Goal: Task Accomplishment & Management: Use online tool/utility

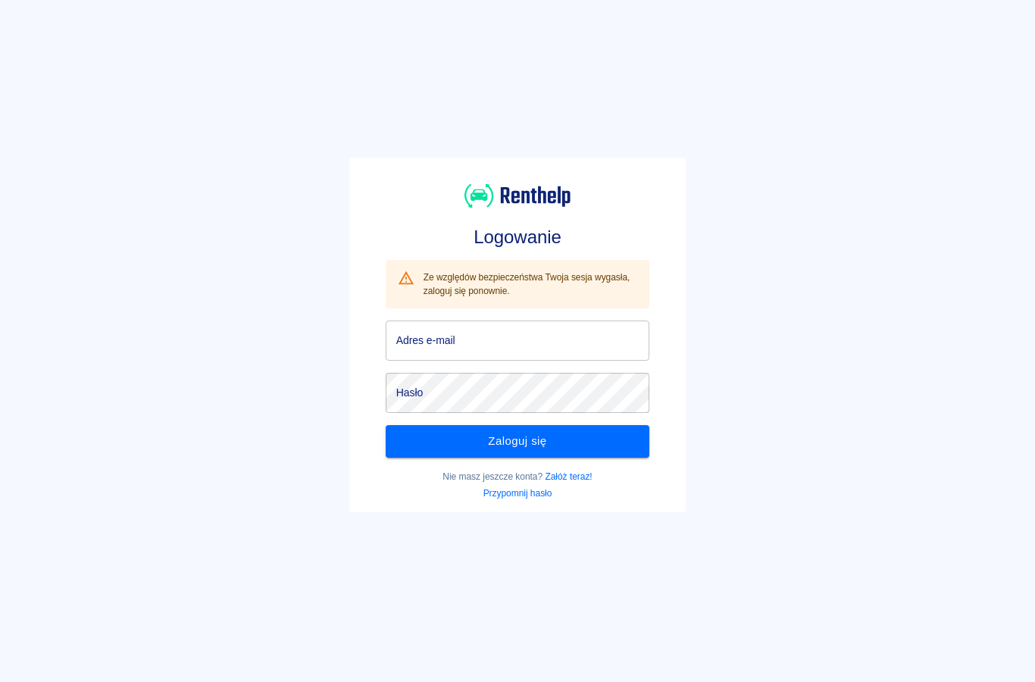
scroll to position [26, 0]
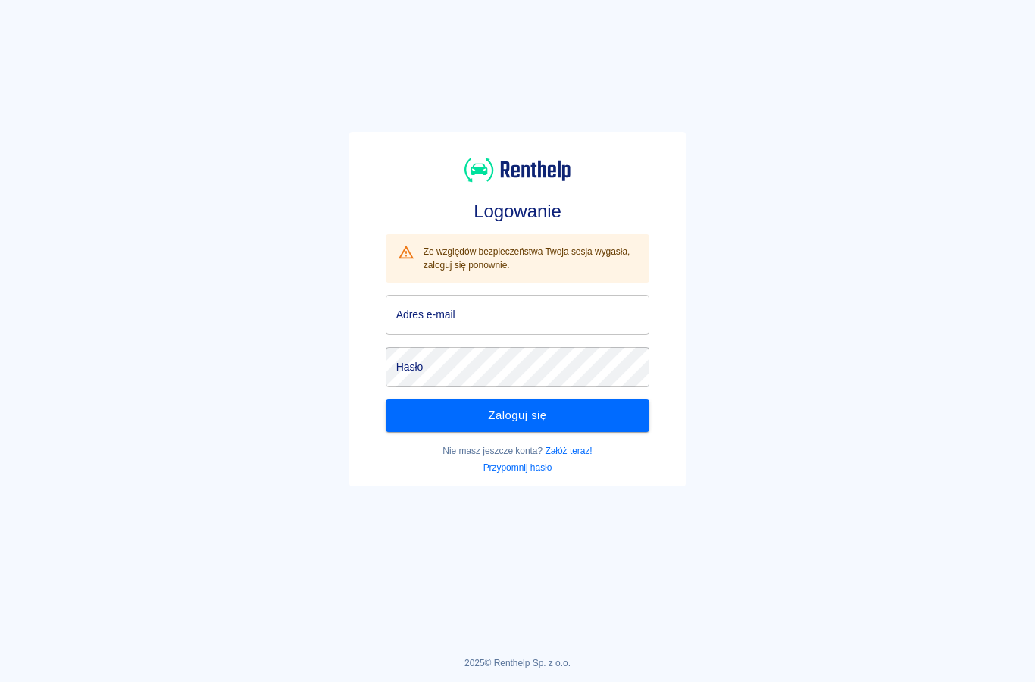
click at [421, 322] on input "Adres e-mail" at bounding box center [518, 315] width 264 height 40
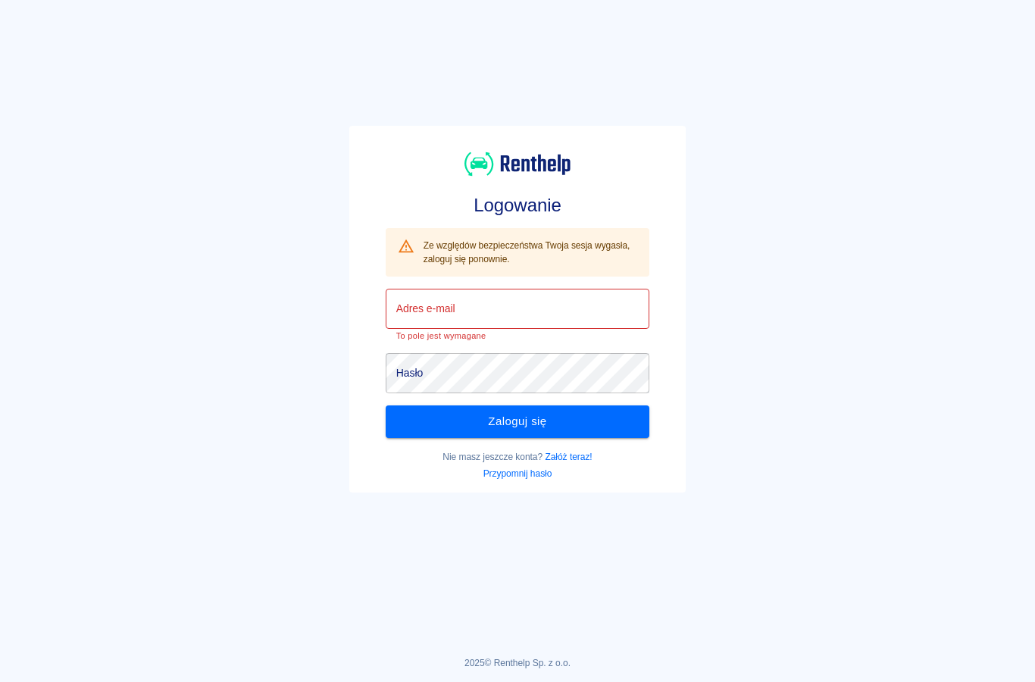
type input "[EMAIL_ADDRESS][DOMAIN_NAME]"
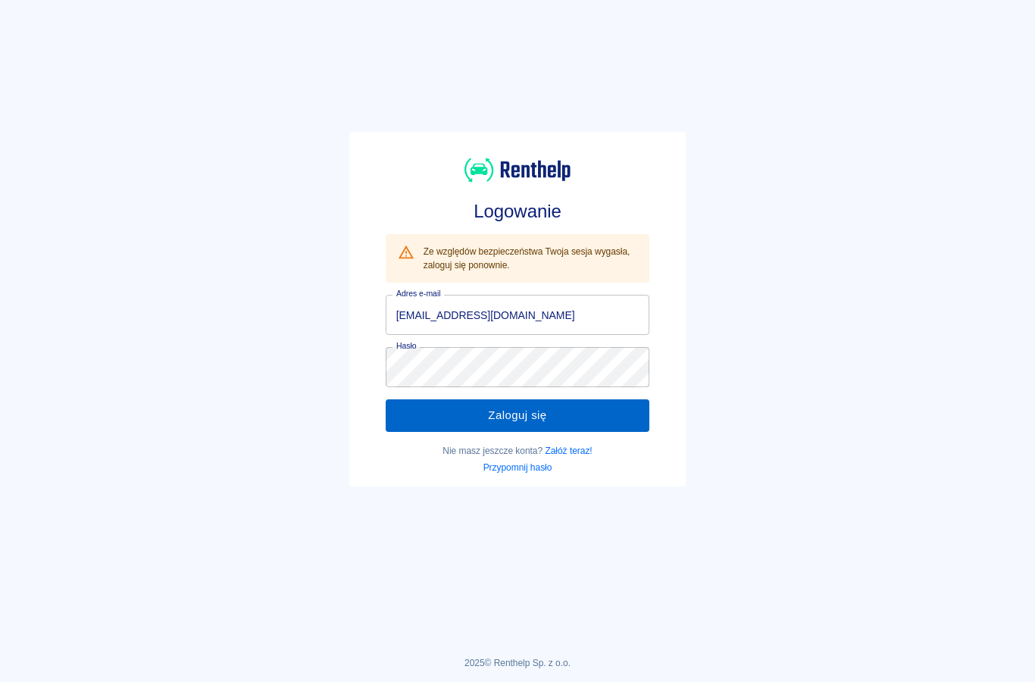
click at [437, 403] on button "Zaloguj się" at bounding box center [518, 415] width 264 height 32
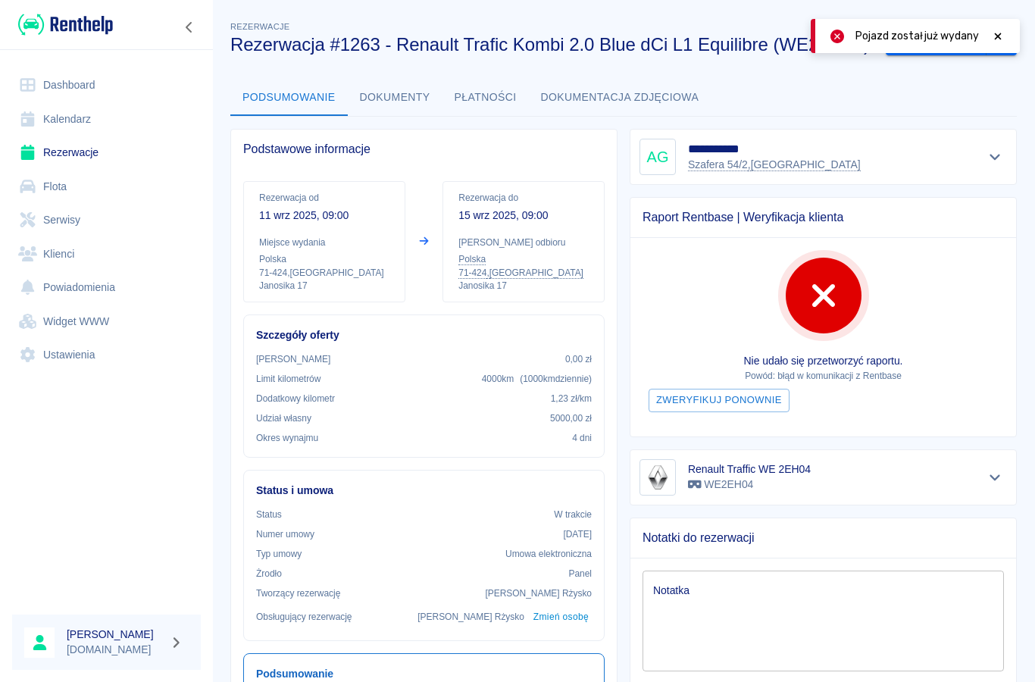
click at [994, 38] on icon at bounding box center [998, 36] width 14 height 11
click at [73, 146] on link "Rezerwacje" at bounding box center [106, 153] width 189 height 34
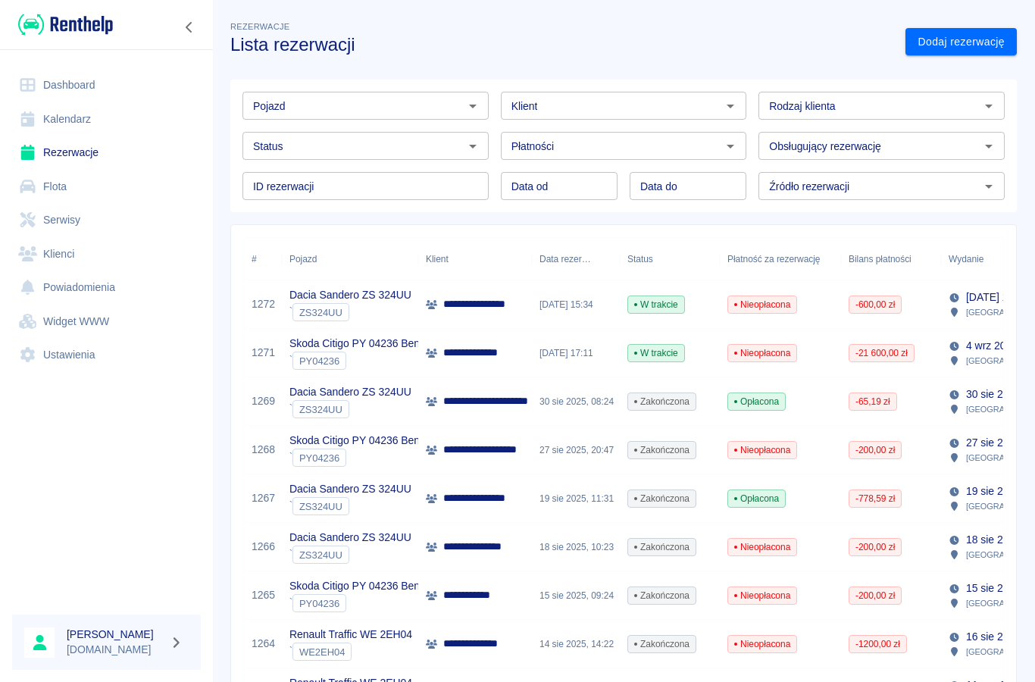
click at [363, 110] on input "Pojazd" at bounding box center [353, 105] width 212 height 19
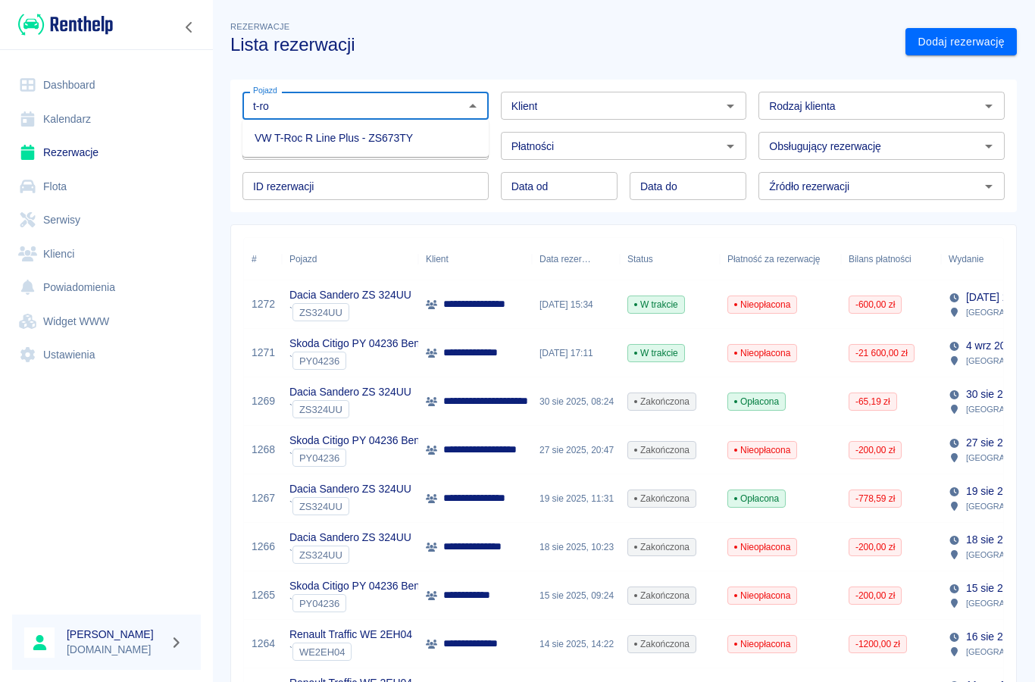
click at [291, 145] on li "VW T-Roc R Line Plus - ZS673TY" at bounding box center [365, 138] width 246 height 25
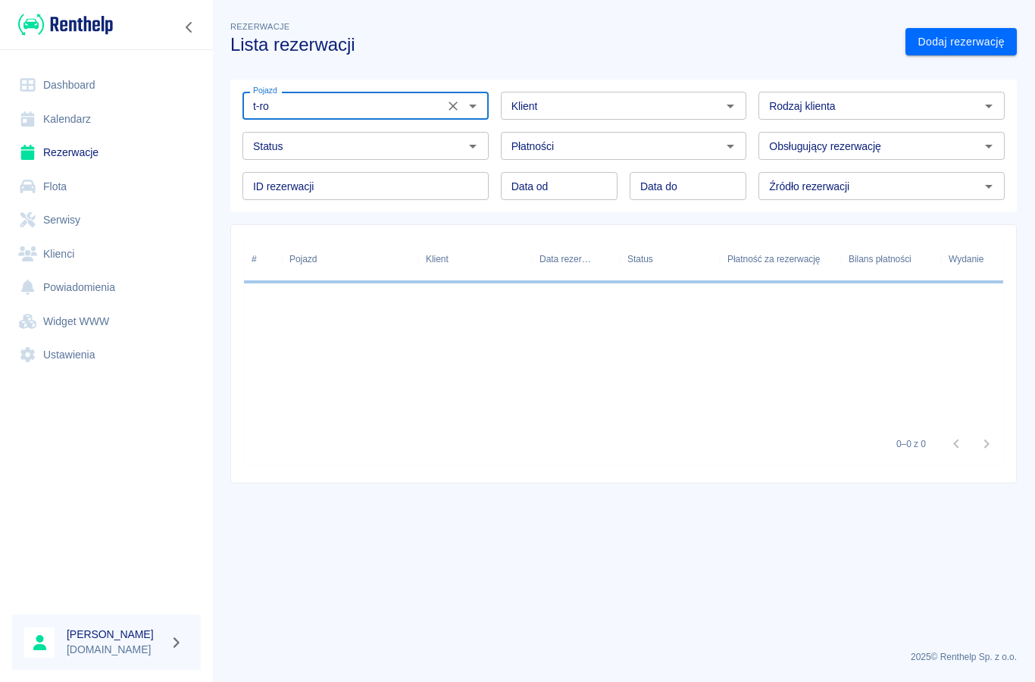
type input "VW T-Roc R Line Plus - ZS673TY"
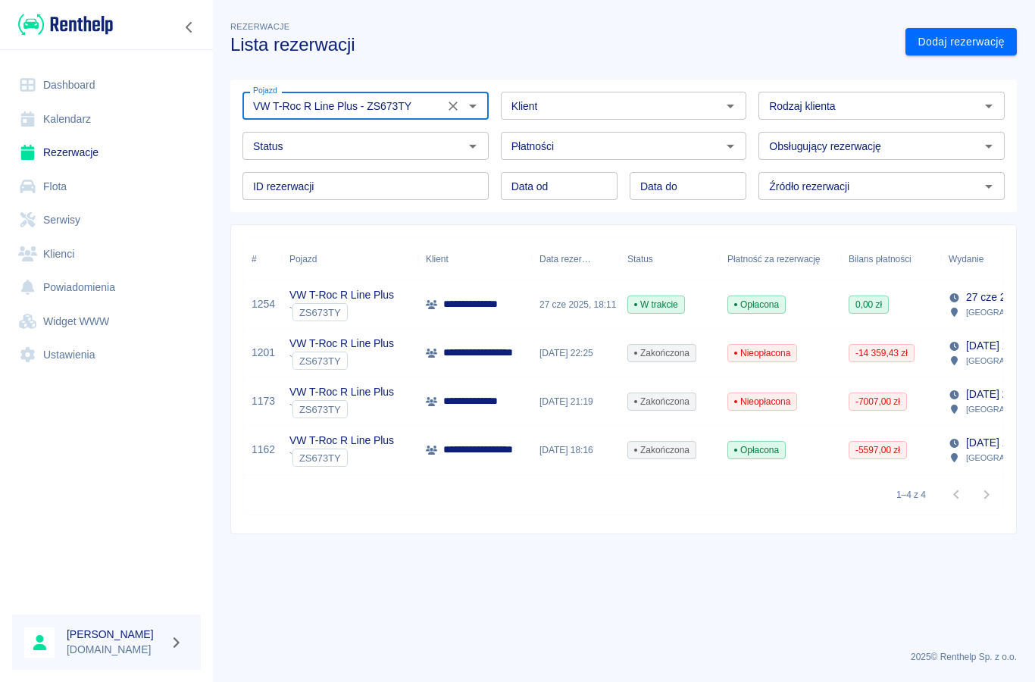
click at [457, 312] on p "**********" at bounding box center [484, 304] width 83 height 16
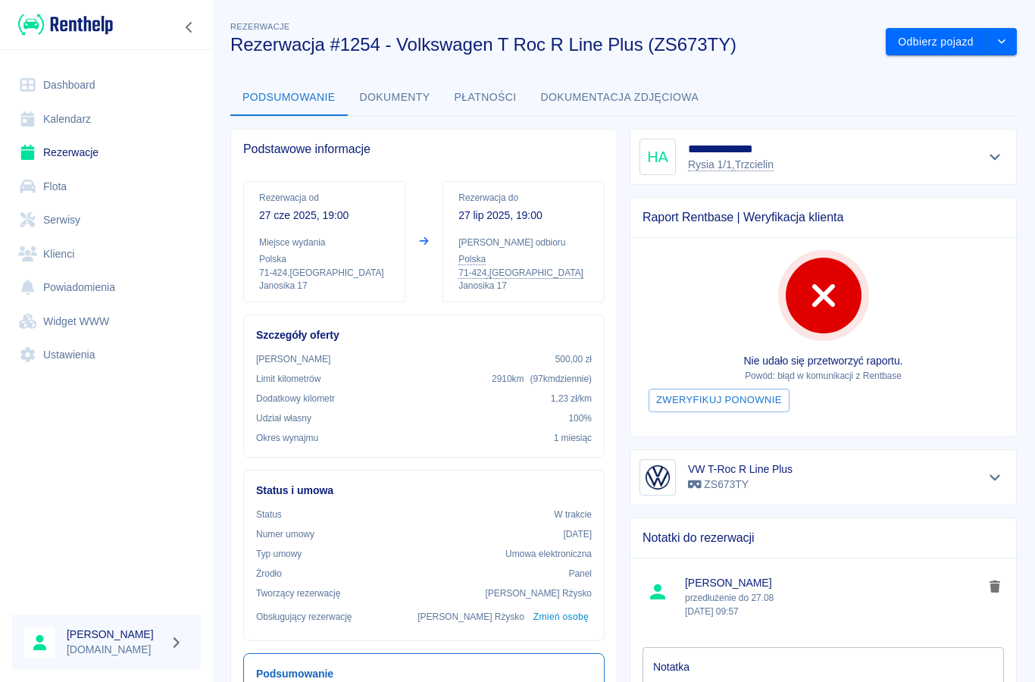
click at [392, 106] on button "Dokumenty" at bounding box center [395, 98] width 95 height 36
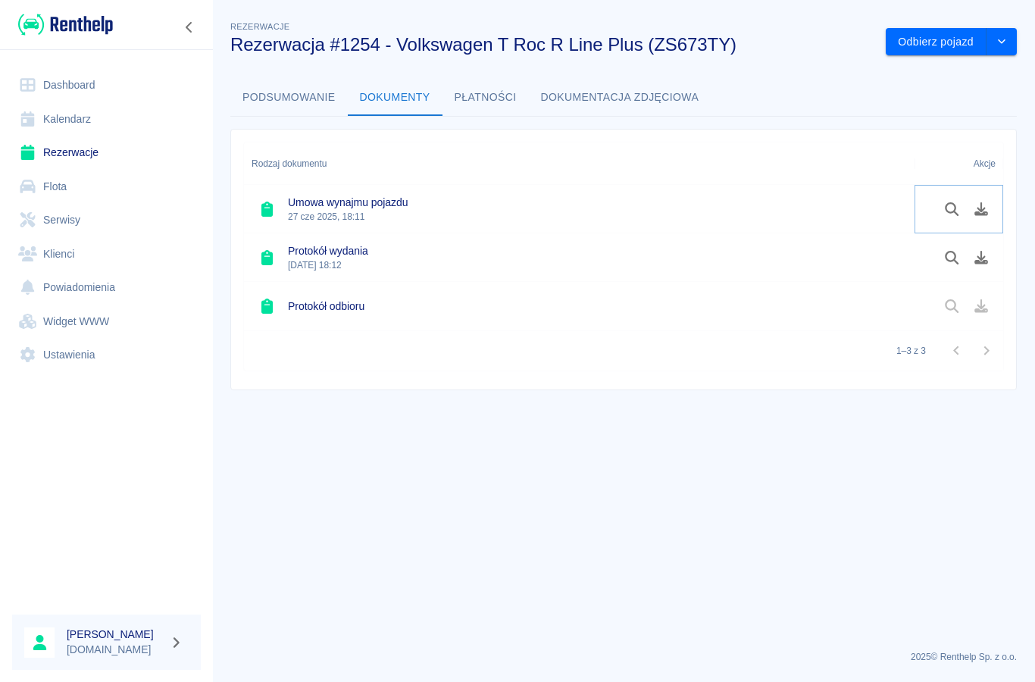
click at [983, 205] on icon "Pobierz dokument" at bounding box center [981, 209] width 17 height 14
click at [982, 261] on icon "Pobierz dokument" at bounding box center [981, 258] width 14 height 14
click at [304, 248] on h6 "Protokół wydania" at bounding box center [328, 250] width 80 height 15
click at [975, 264] on icon "Pobierz dokument" at bounding box center [981, 258] width 14 height 14
click at [929, 37] on button "Odbierz pojazd" at bounding box center [936, 42] width 101 height 28
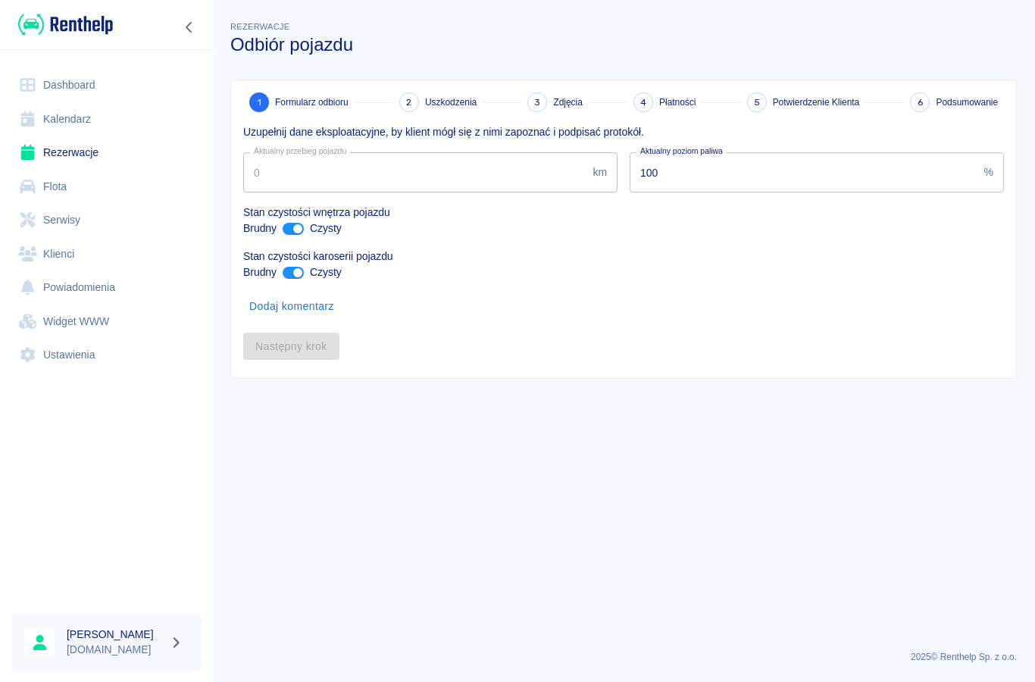
type input "27189"
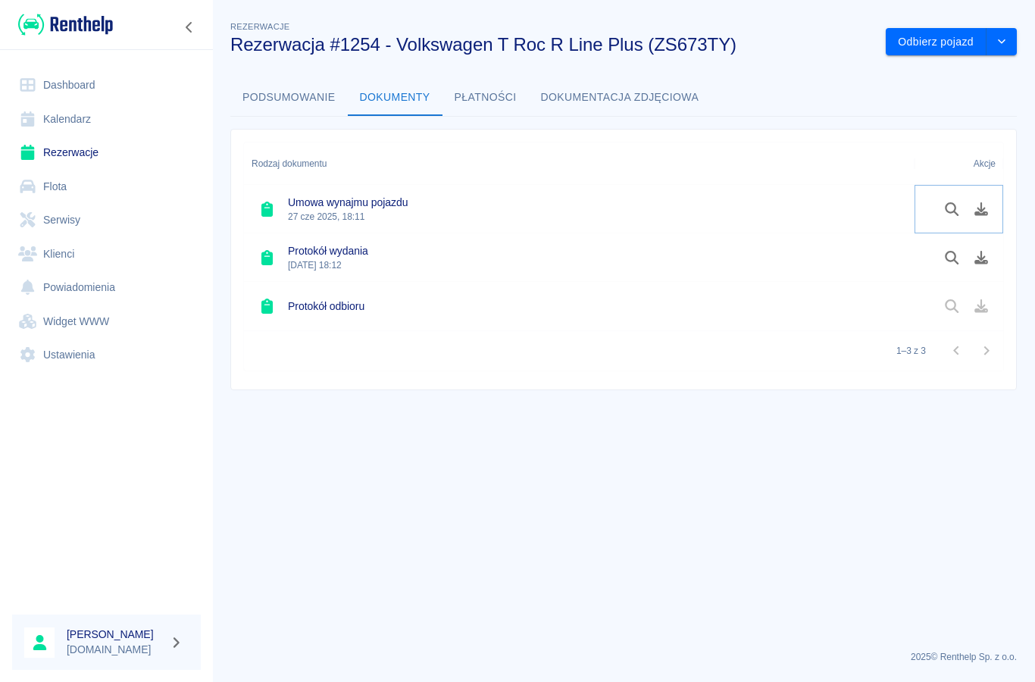
click at [976, 203] on icon "Pobierz dokument" at bounding box center [981, 209] width 17 height 14
click at [926, 41] on button "Odbierz pojazd" at bounding box center [936, 42] width 101 height 28
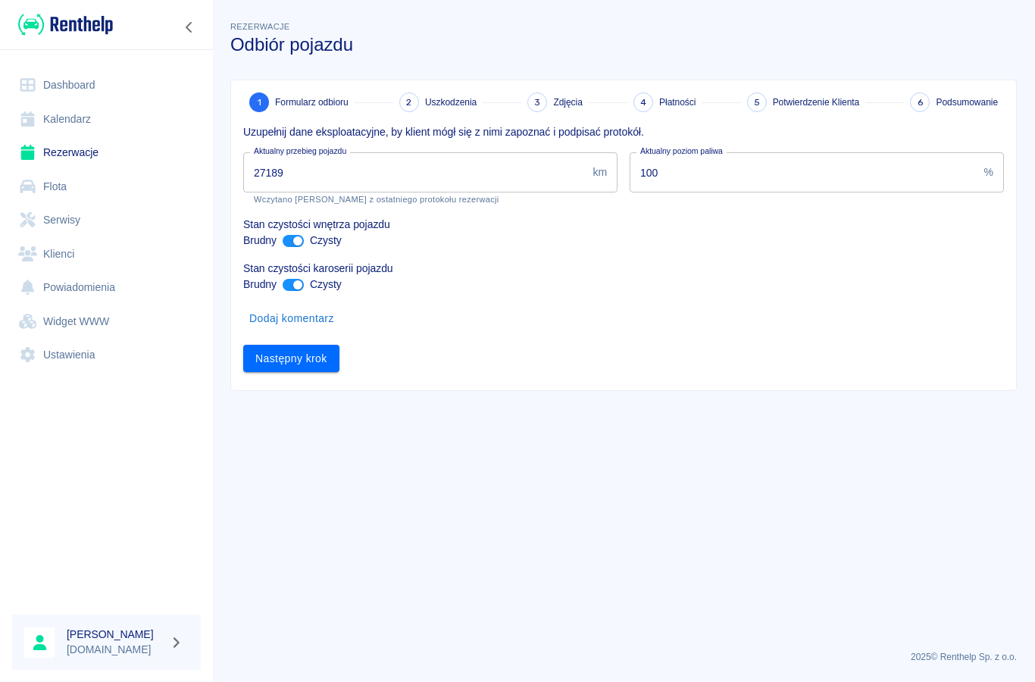
click at [298, 180] on input "27189" at bounding box center [414, 172] width 343 height 40
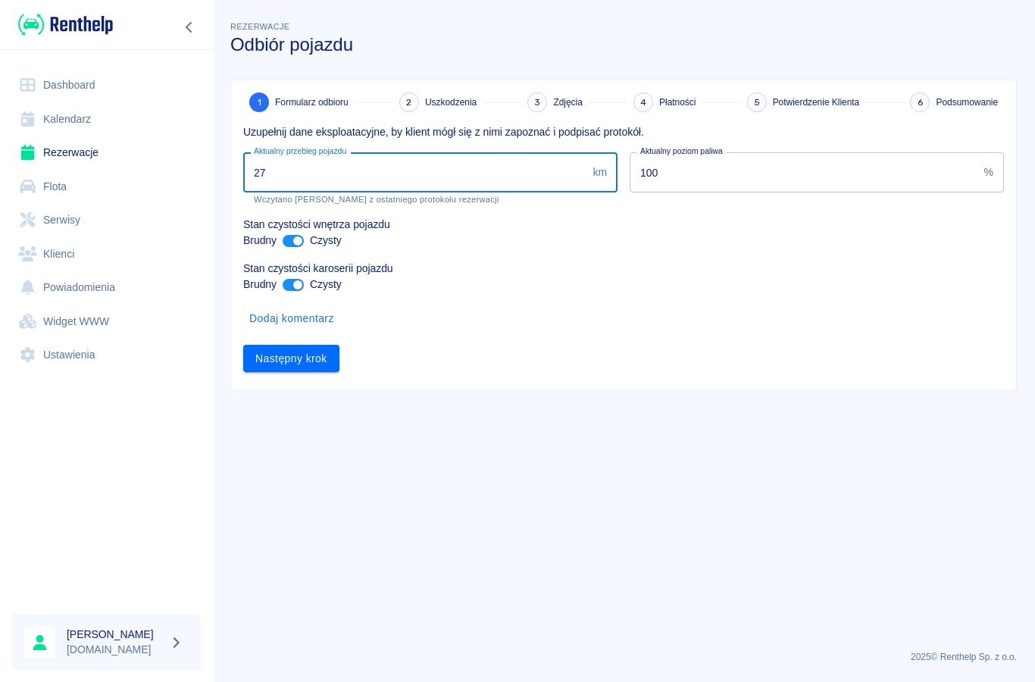
type input "2"
type input "41710"
click at [286, 365] on button "Następny krok" at bounding box center [291, 359] width 96 height 28
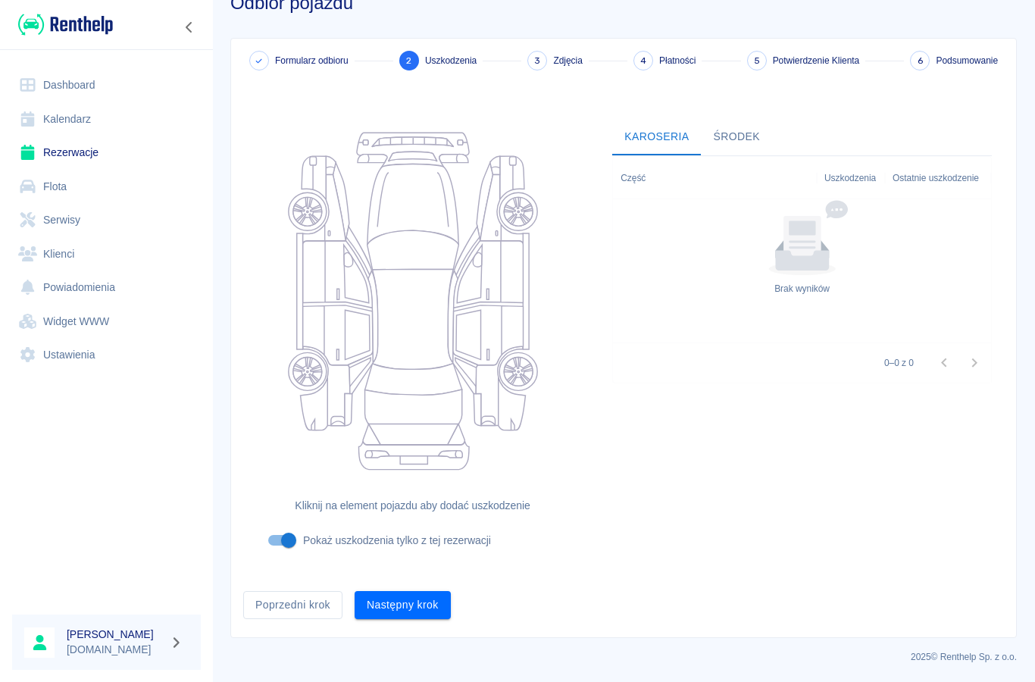
scroll to position [41, 0]
click at [414, 601] on button "Następny krok" at bounding box center [403, 606] width 96 height 28
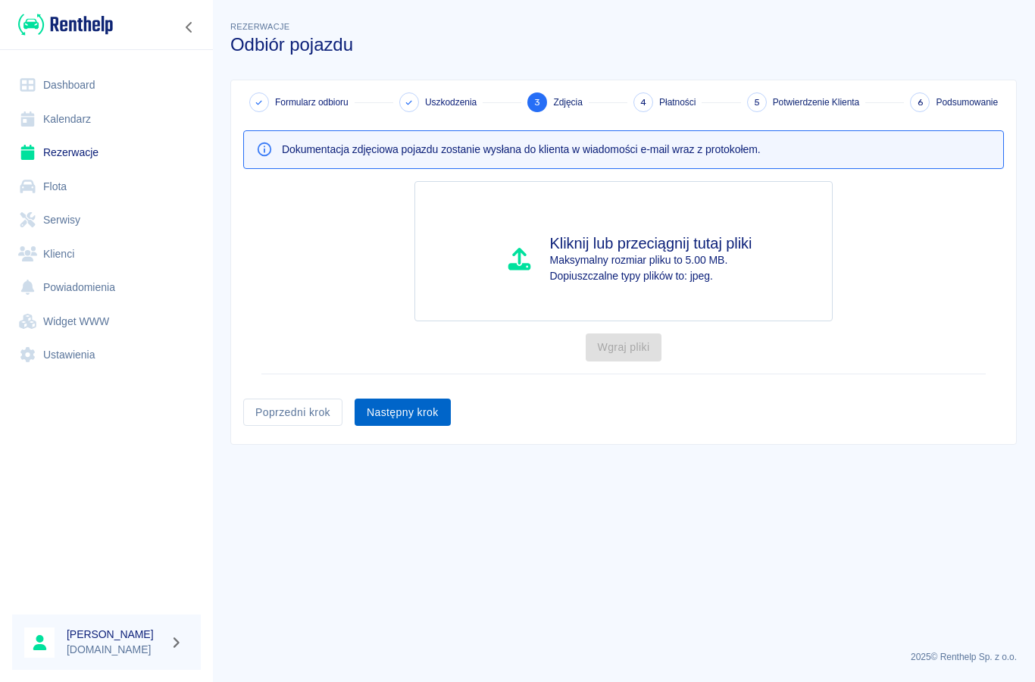
click at [390, 421] on button "Następny krok" at bounding box center [403, 412] width 96 height 28
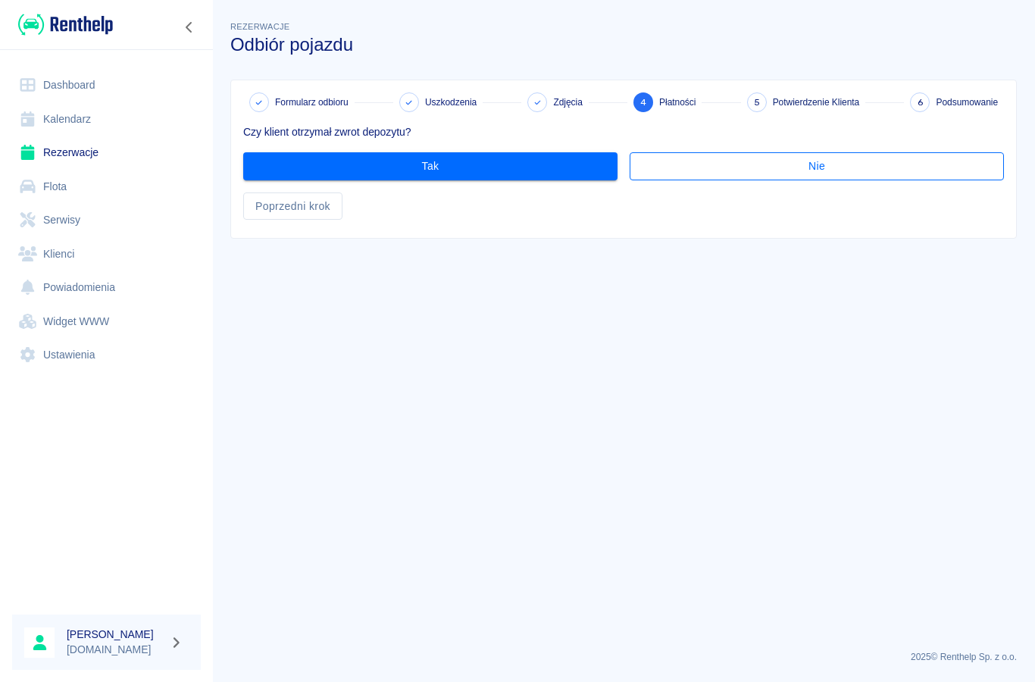
click at [669, 161] on button "Nie" at bounding box center [817, 166] width 374 height 28
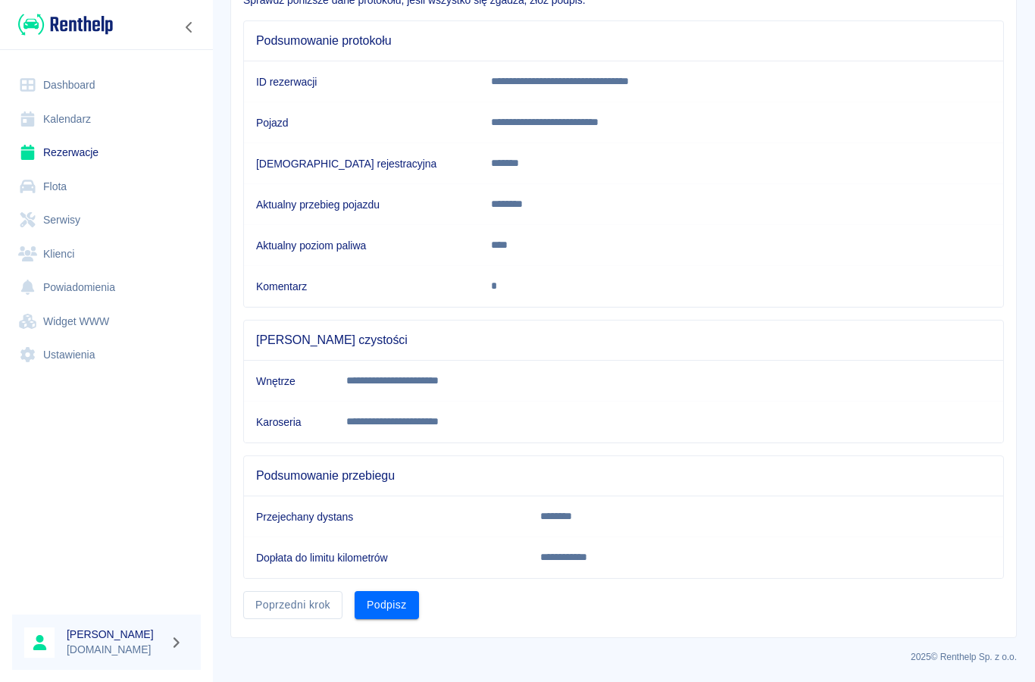
scroll to position [131, 0]
click at [396, 613] on button "Podpisz" at bounding box center [387, 606] width 64 height 28
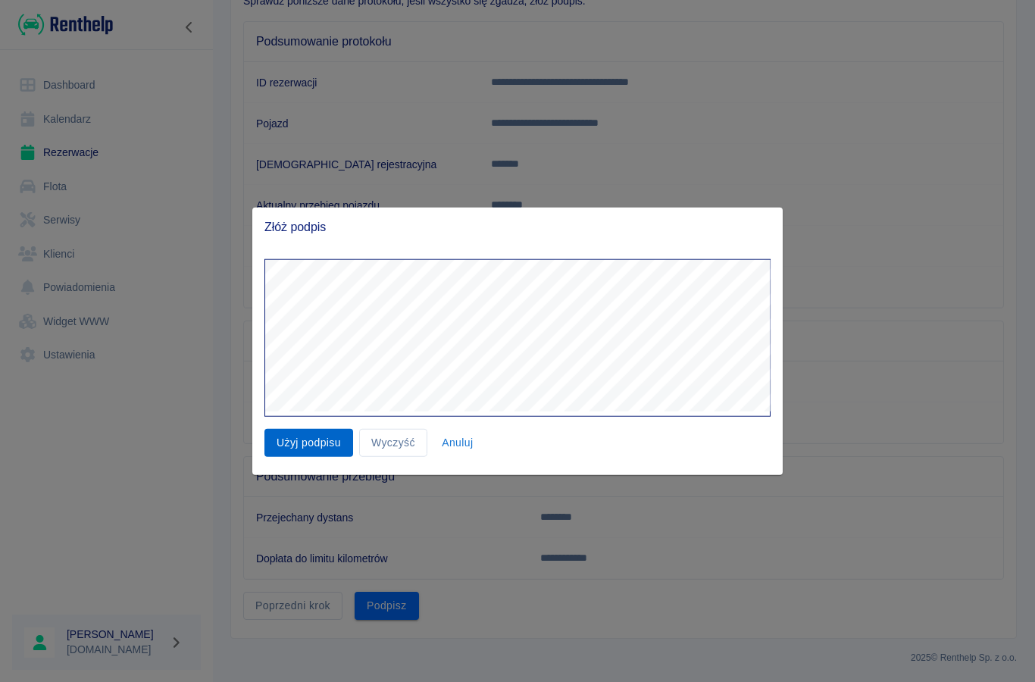
click at [289, 455] on button "Użyj podpisu" at bounding box center [308, 443] width 89 height 28
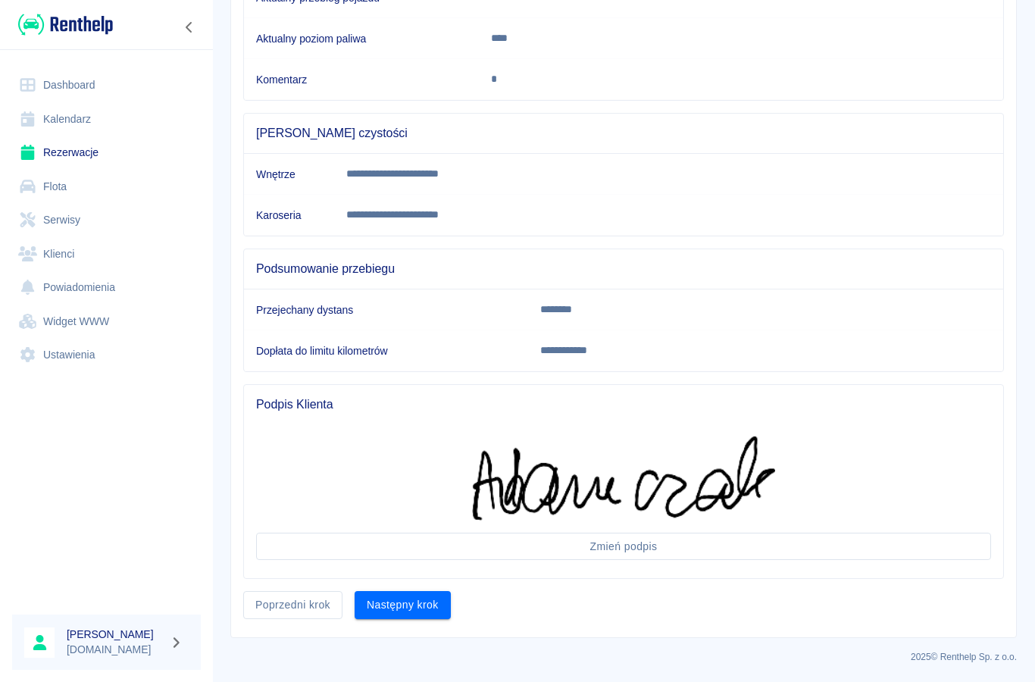
scroll to position [338, 0]
click at [417, 610] on button "Następny krok" at bounding box center [403, 606] width 96 height 28
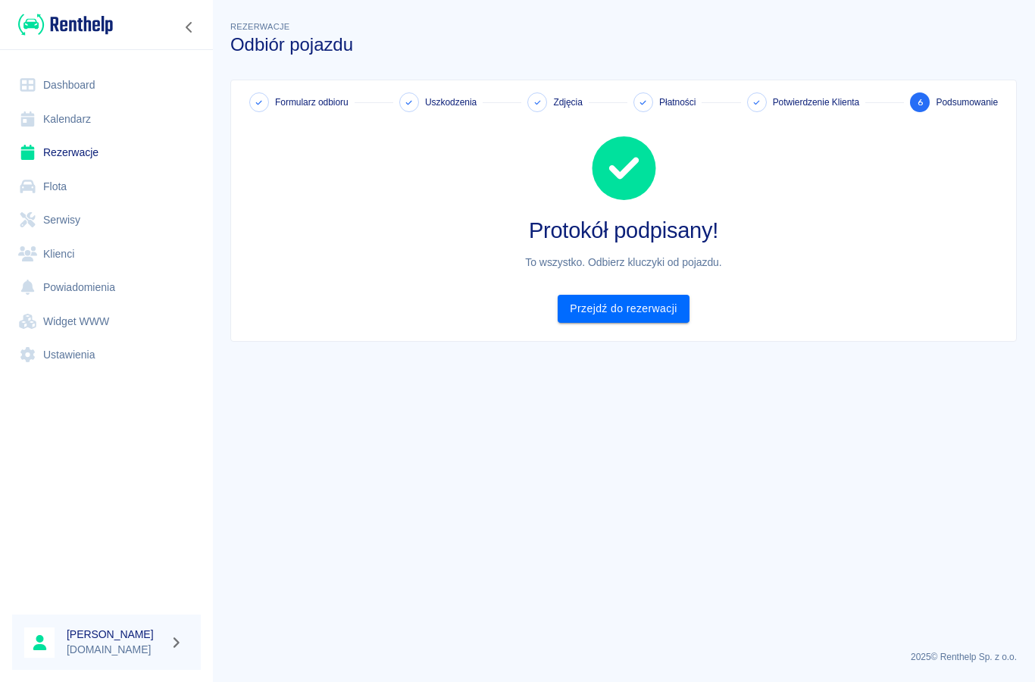
scroll to position [0, 0]
